Goal: Transaction & Acquisition: Book appointment/travel/reservation

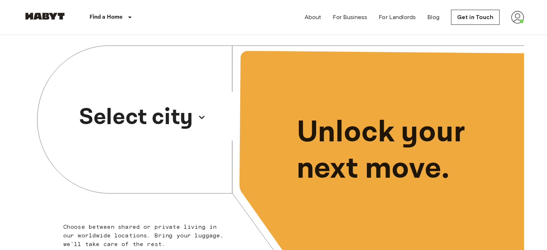
click at [190, 116] on p "Select city" at bounding box center [136, 117] width 114 height 34
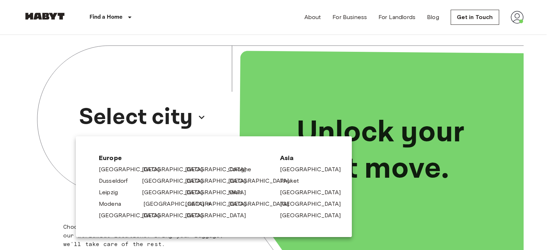
click at [151, 204] on link "[GEOGRAPHIC_DATA]" at bounding box center [177, 203] width 68 height 9
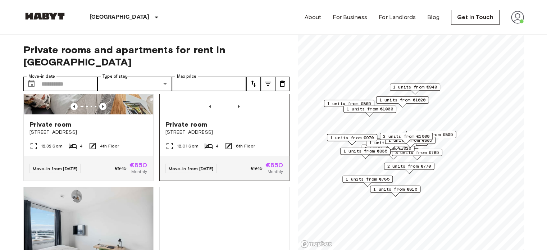
scroll to position [108, 0]
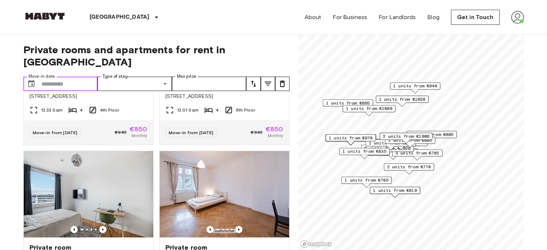
click at [88, 77] on input "Move-in date" at bounding box center [69, 84] width 56 height 14
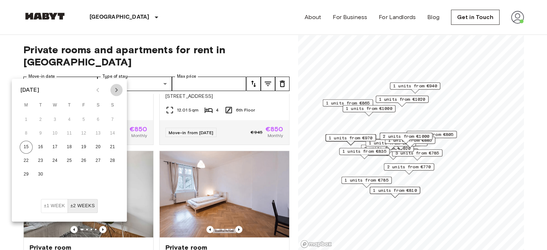
click at [115, 89] on icon "Next month" at bounding box center [116, 90] width 9 height 9
click at [97, 120] on button "4" at bounding box center [98, 119] width 13 height 13
type input "**********"
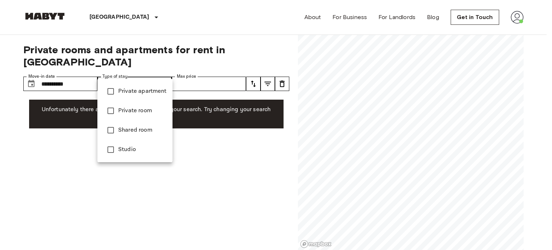
click at [210, 71] on div at bounding box center [276, 125] width 552 height 250
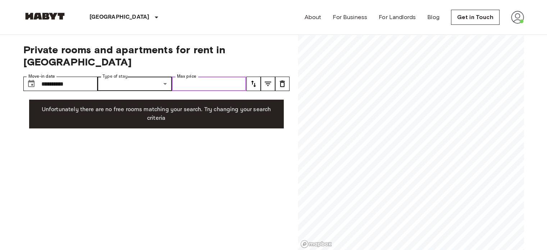
click at [211, 77] on input "Max price" at bounding box center [209, 84] width 74 height 14
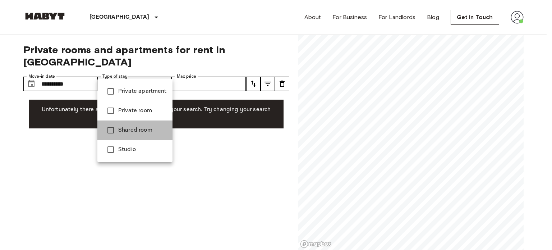
click at [137, 129] on span "Shared room" at bounding box center [142, 130] width 49 height 9
type input "**********"
click at [238, 135] on div at bounding box center [276, 125] width 552 height 250
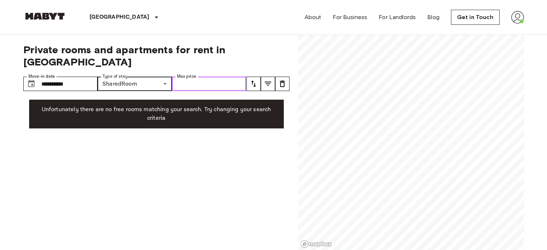
click at [197, 77] on input "Max price" at bounding box center [209, 84] width 74 height 14
type input "****"
click at [252, 80] on icon "tune" at bounding box center [253, 83] width 5 height 6
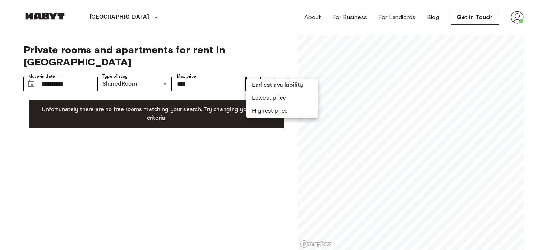
click at [269, 69] on div at bounding box center [276, 125] width 552 height 250
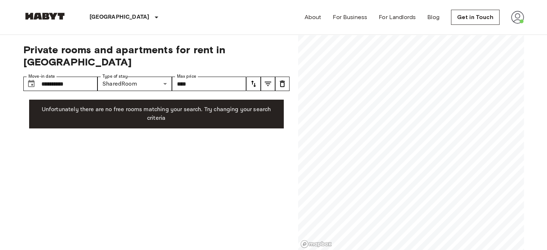
click at [267, 79] on icon "tune" at bounding box center [267, 83] width 9 height 9
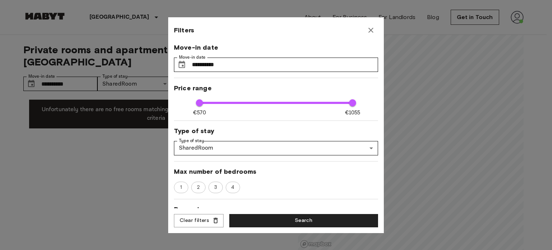
click at [371, 31] on icon "button" at bounding box center [370, 30] width 5 height 5
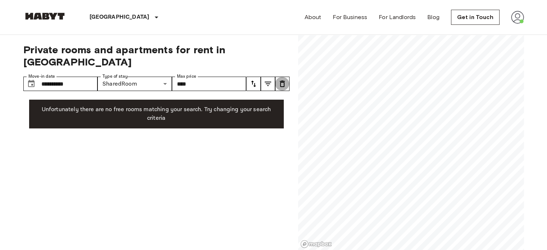
click at [282, 79] on icon "tune" at bounding box center [282, 83] width 9 height 9
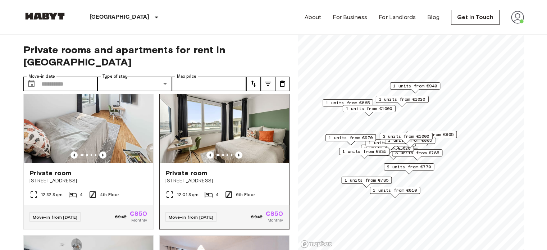
scroll to position [36, 0]
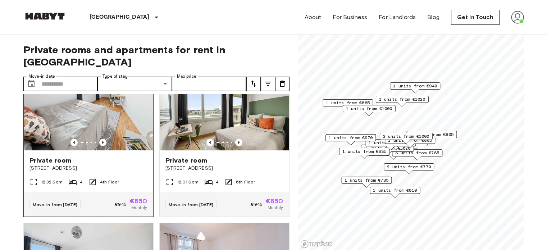
click at [64, 156] on span "Private room" at bounding box center [50, 160] width 42 height 9
click at [116, 115] on img at bounding box center [88, 107] width 129 height 86
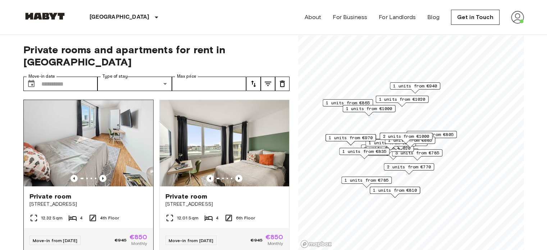
scroll to position [0, 0]
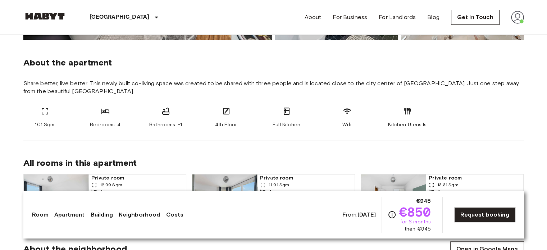
scroll to position [287, 0]
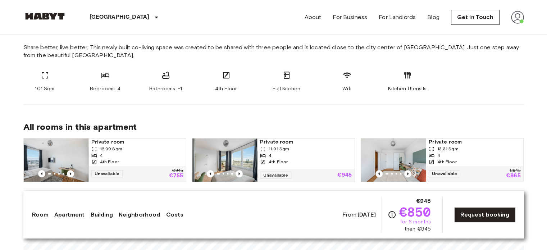
click at [518, 18] on img at bounding box center [517, 17] width 13 height 13
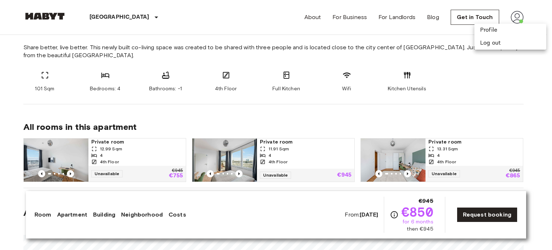
click at [538, 13] on div at bounding box center [276, 125] width 552 height 250
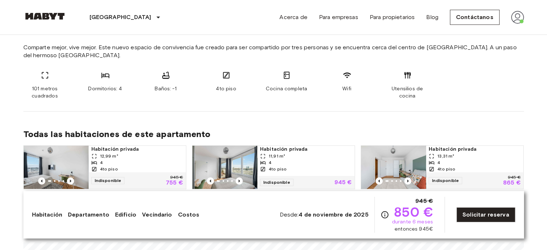
click at [474, 82] on div "101 metros cuadrados Dormitorios: 4 Baños: -1 4to piso Cocina completa Wifi Ute…" at bounding box center [273, 85] width 500 height 29
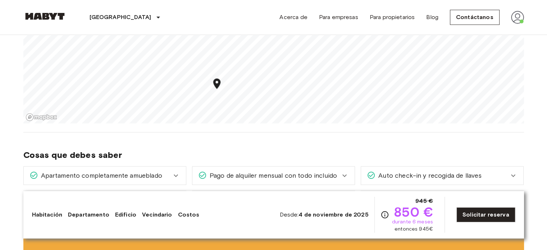
scroll to position [503, 0]
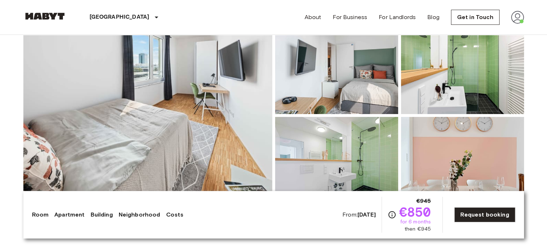
scroll to position [72, 0]
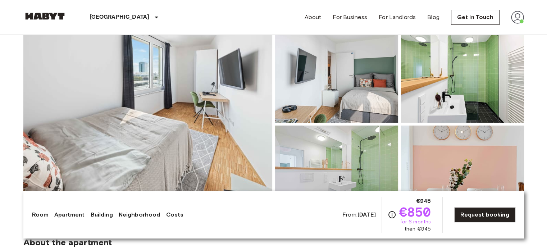
click at [174, 99] on img at bounding box center [147, 123] width 249 height 191
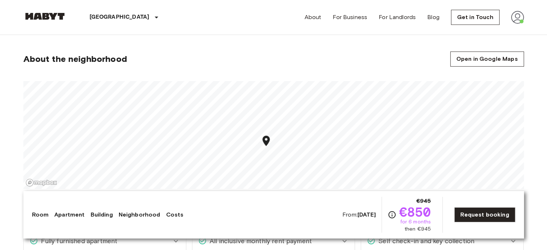
scroll to position [395, 0]
